Goal: Use online tool/utility: Utilize a website feature to perform a specific function

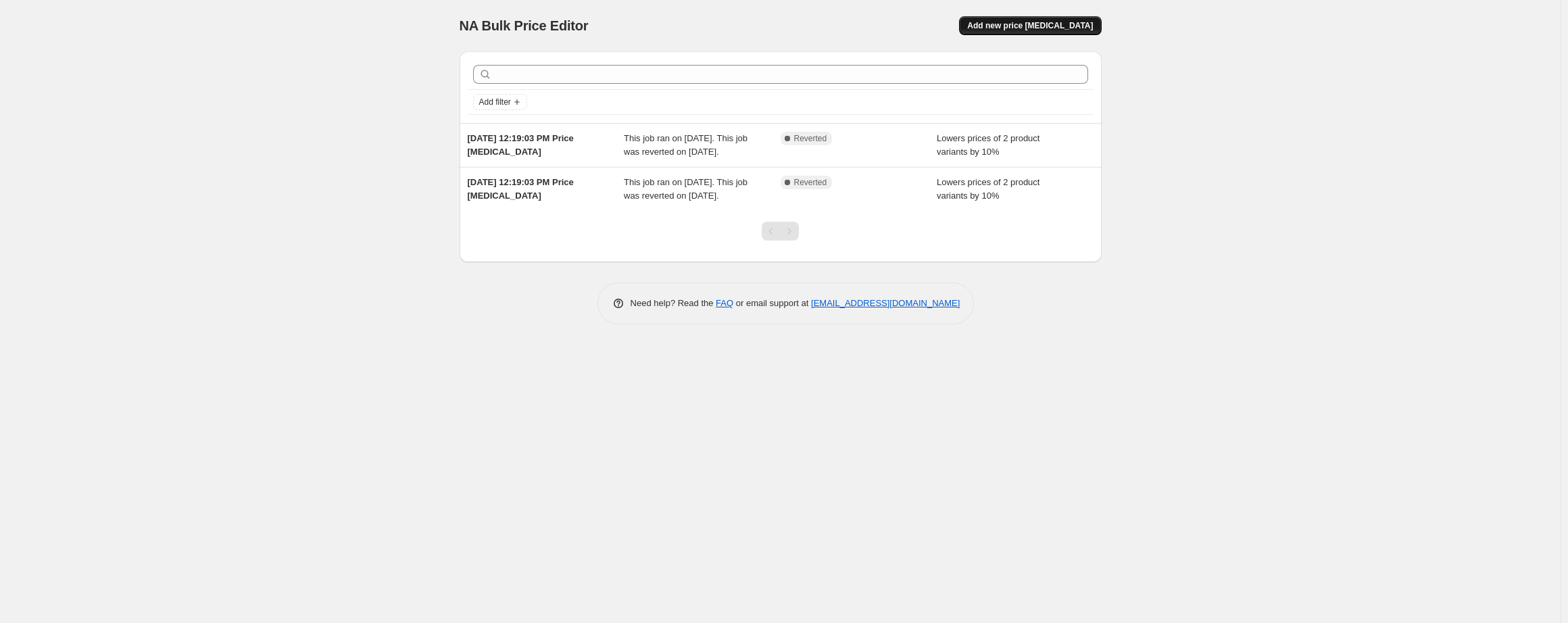
click at [1025, 30] on span "Add new price change job" at bounding box center [1030, 25] width 126 height 11
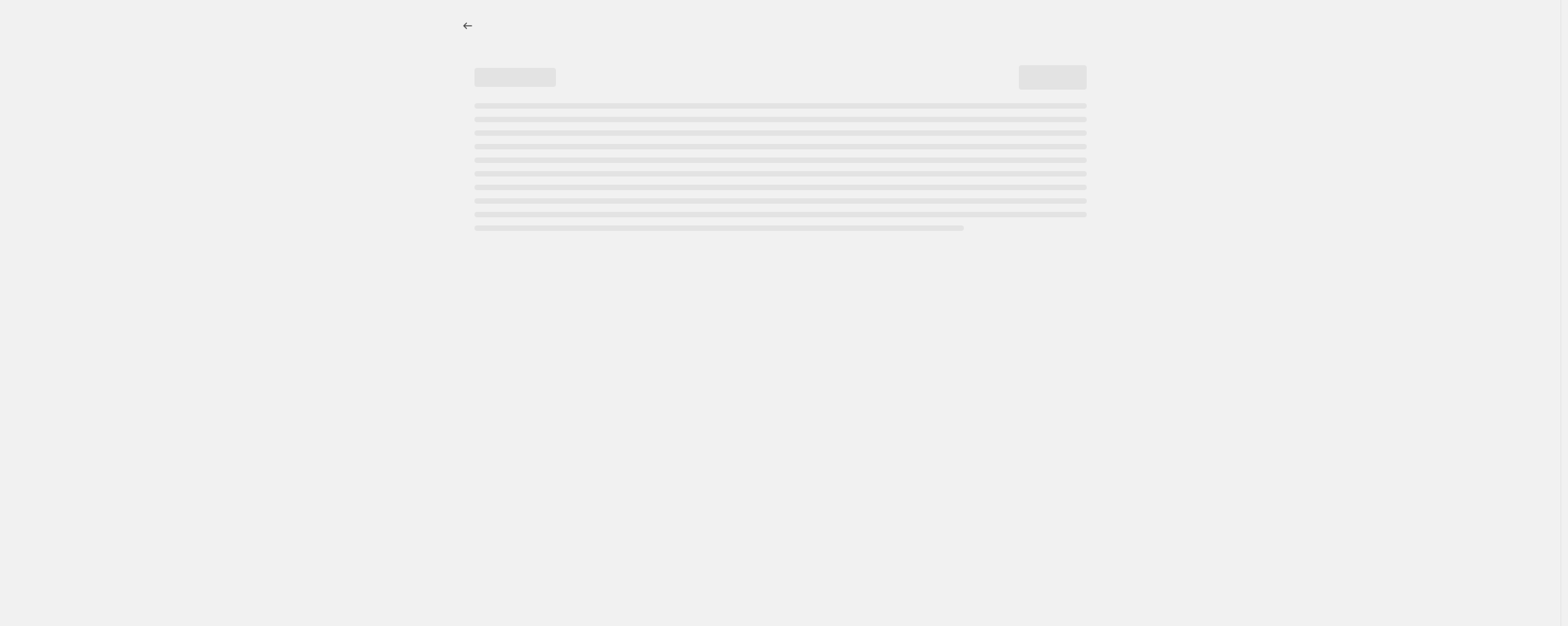
select select "percentage"
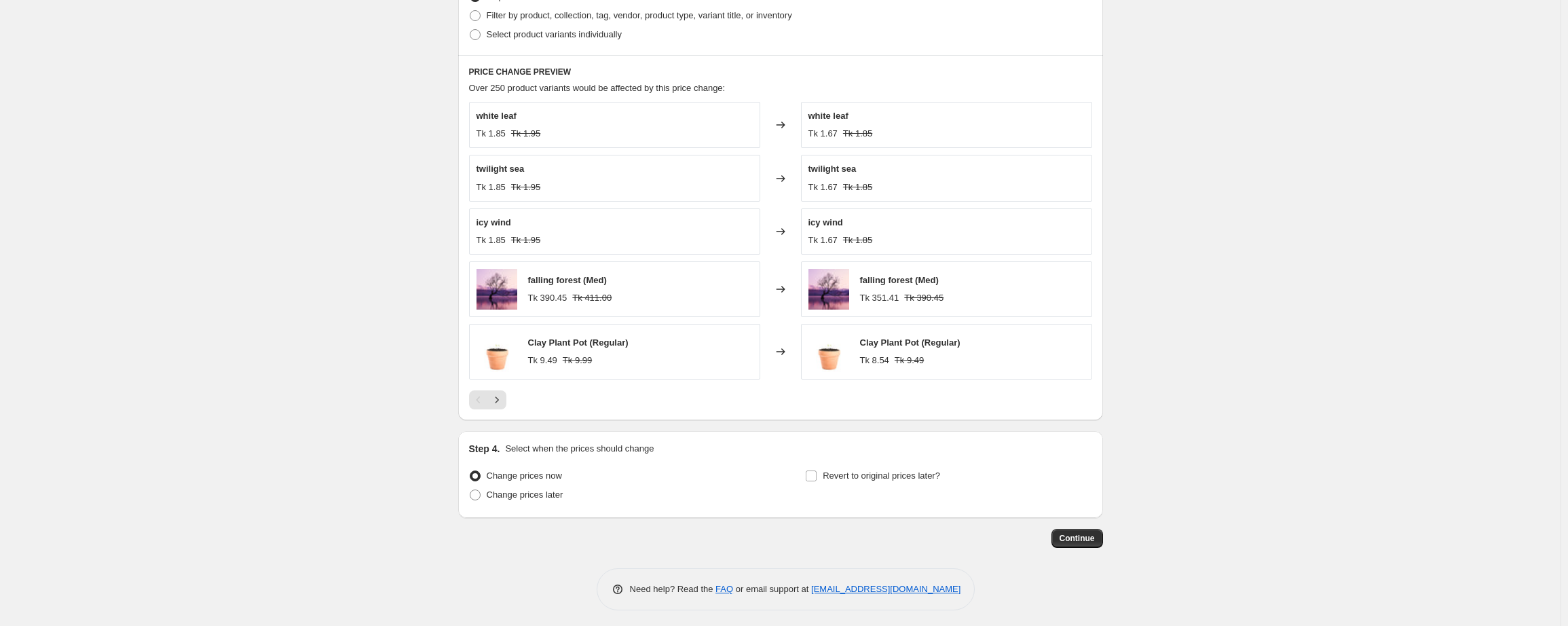
scroll to position [704, 0]
